Goal: Information Seeking & Learning: Check status

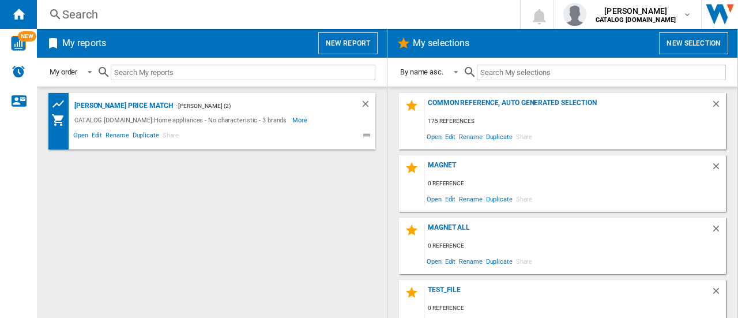
drag, startPoint x: 127, startPoint y: 29, endPoint x: 133, endPoint y: 22, distance: 9.0
click at [127, 29] on div "My reports New report" at bounding box center [212, 43] width 350 height 29
click at [136, 18] on div "Search" at bounding box center [276, 14] width 428 height 16
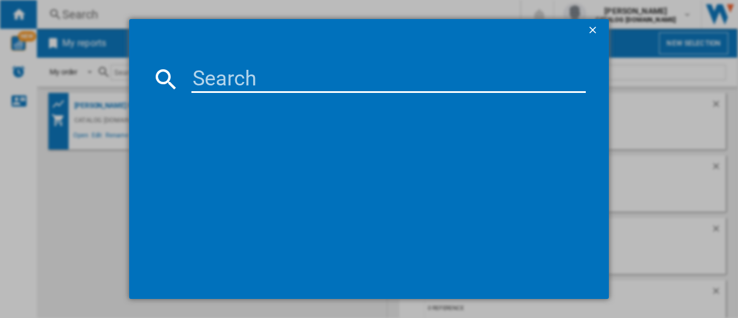
click at [138, 16] on div at bounding box center [369, 159] width 738 height 318
click at [219, 66] on input at bounding box center [388, 79] width 394 height 28
paste input "DCE731110M"
type input "DCE731110M"
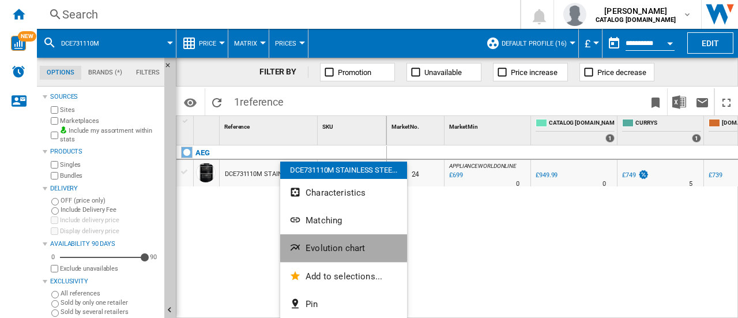
click at [325, 247] on span "Evolution chart" at bounding box center [335, 248] width 59 height 10
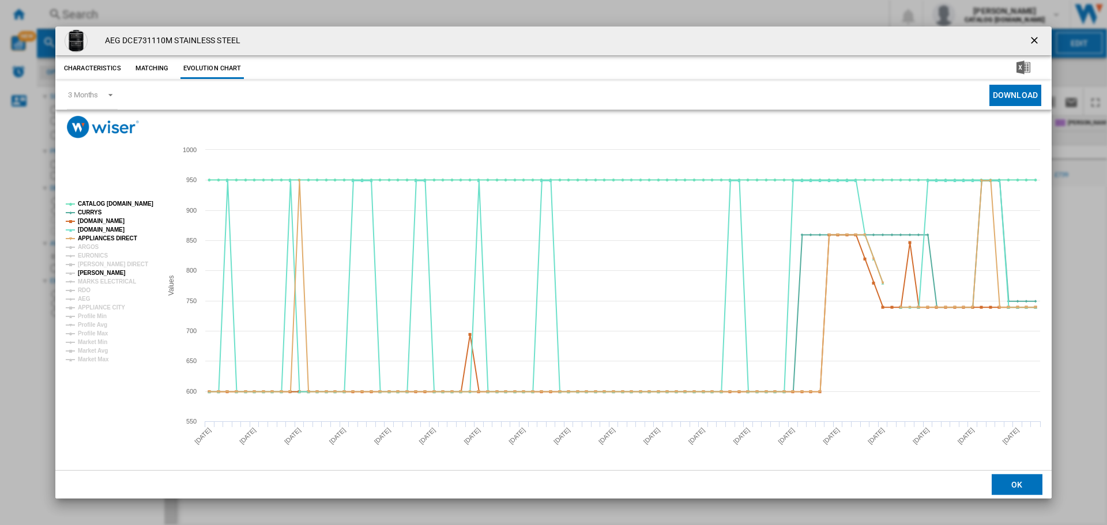
click at [103, 276] on tspan "[PERSON_NAME]" at bounding box center [102, 273] width 48 height 6
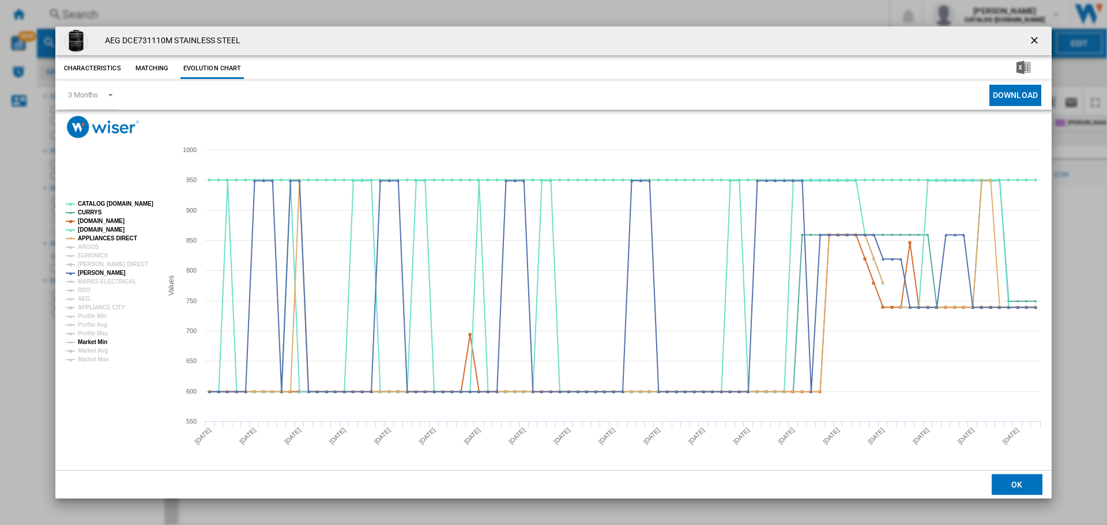
click at [91, 317] on tspan "Market Min" at bounding box center [92, 342] width 29 height 6
